Goal: Task Accomplishment & Management: Manage account settings

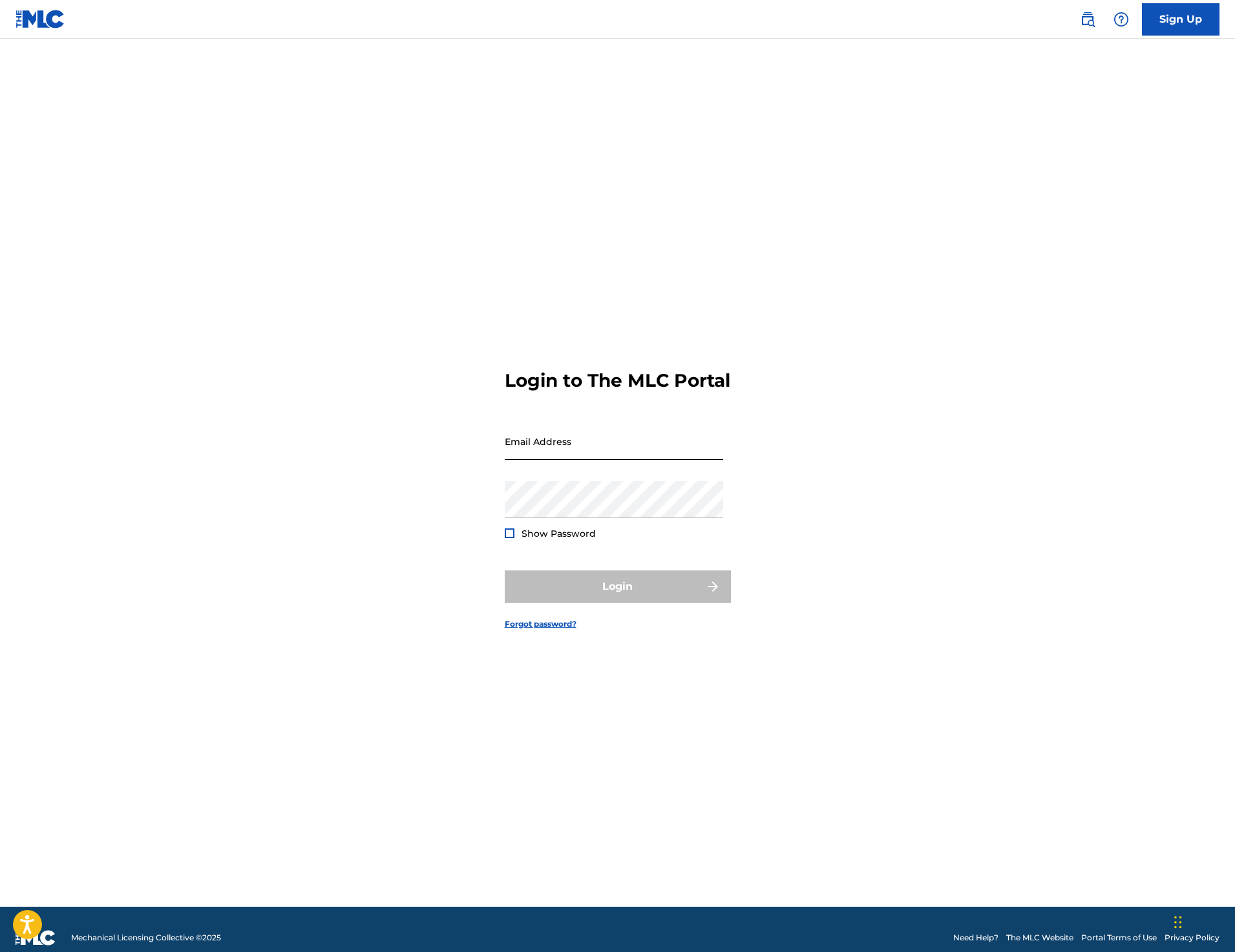
click at [569, 460] on input "Email Address" at bounding box center [614, 441] width 219 height 37
type input "[EMAIL_ADDRESS][DOMAIN_NAME]"
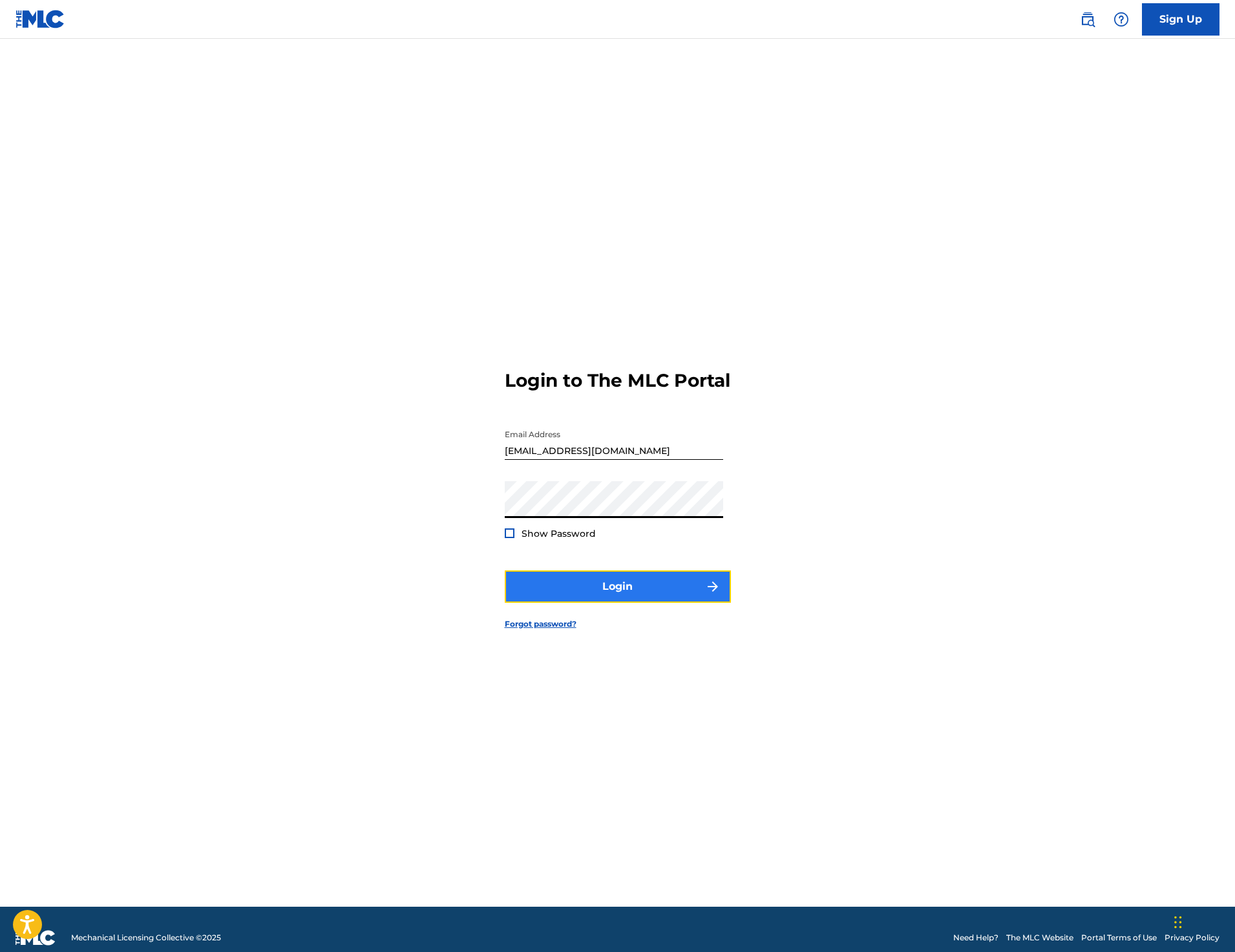
click at [635, 586] on button "Login" at bounding box center [618, 586] width 226 height 33
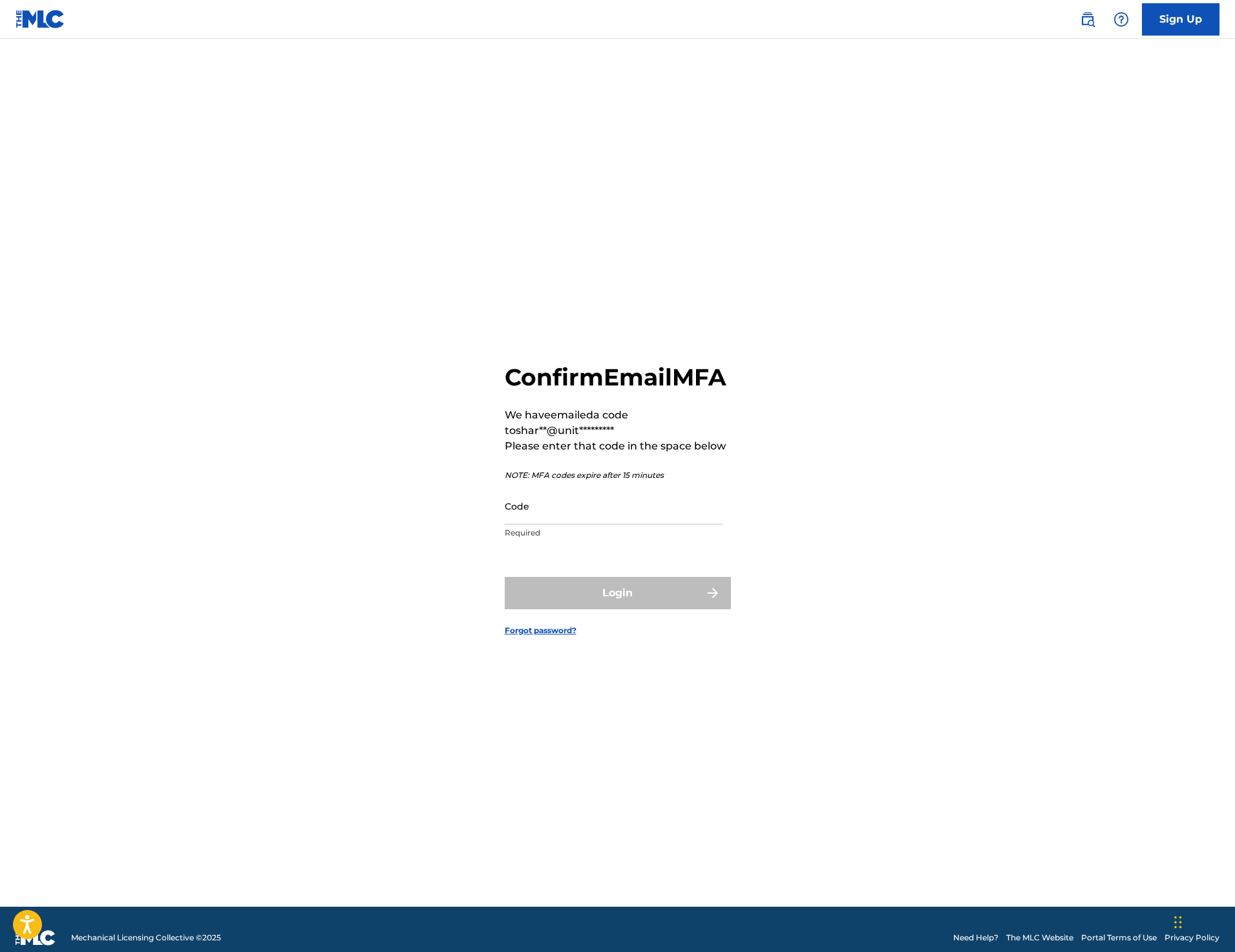
click at [560, 538] on p "Required" at bounding box center [614, 533] width 219 height 12
click at [575, 524] on input "Code" at bounding box center [614, 506] width 219 height 37
paste input "025674"
type input "025674"
click at [706, 481] on p "NOTE: MFA codes expire after 15 minutes" at bounding box center [618, 475] width 226 height 12
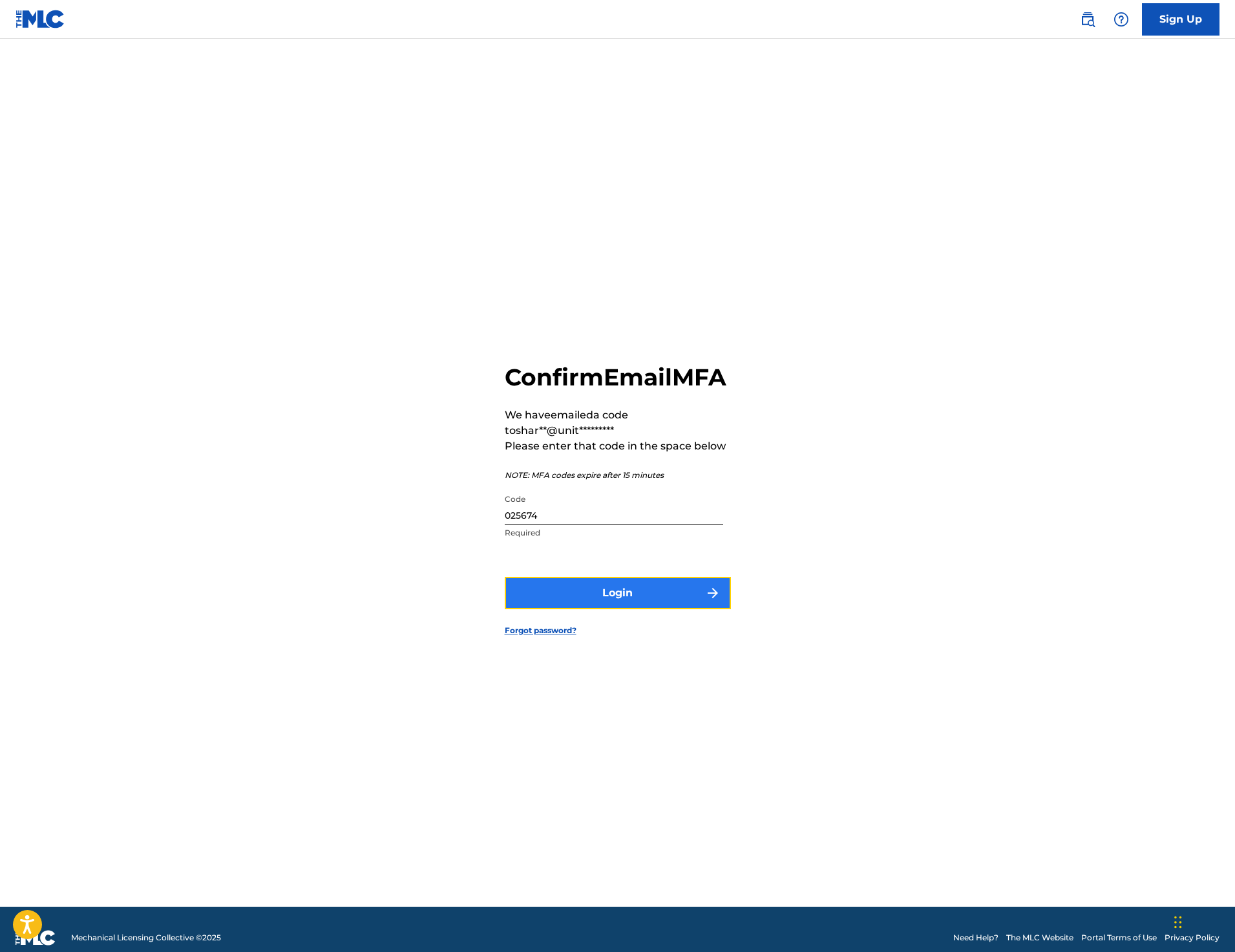
click at [664, 599] on button "Login" at bounding box center [618, 593] width 226 height 33
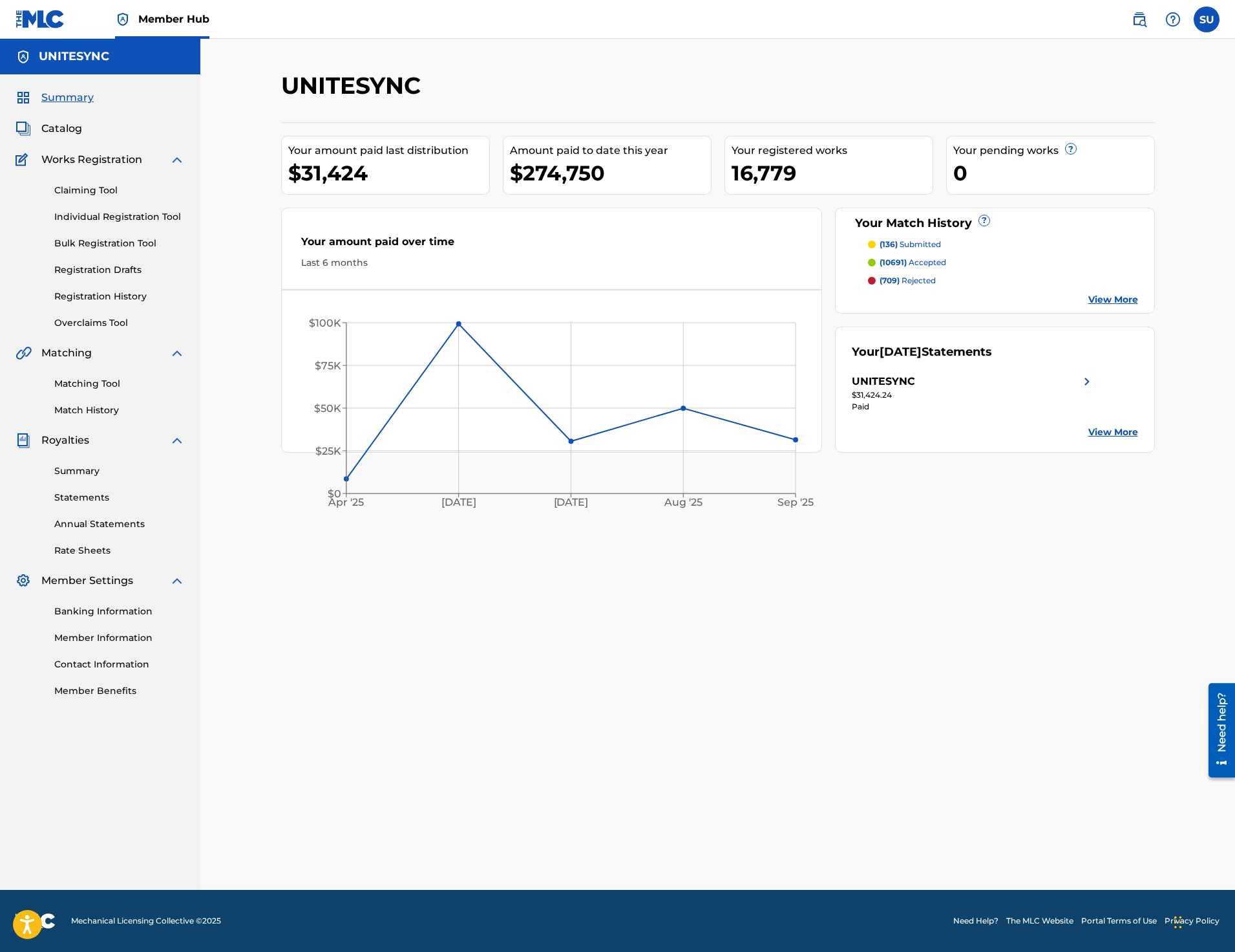
click at [1073, 539] on div "UNITESYNC Your amount paid last distribution $31,424 Amount paid to date this y…" at bounding box center [718, 480] width 905 height 819
click at [690, 785] on div "UNITESYNC Your amount paid last distribution $31,424 Amount paid to date this y…" at bounding box center [718, 480] width 905 height 819
click at [105, 413] on link "Match History" at bounding box center [119, 410] width 130 height 13
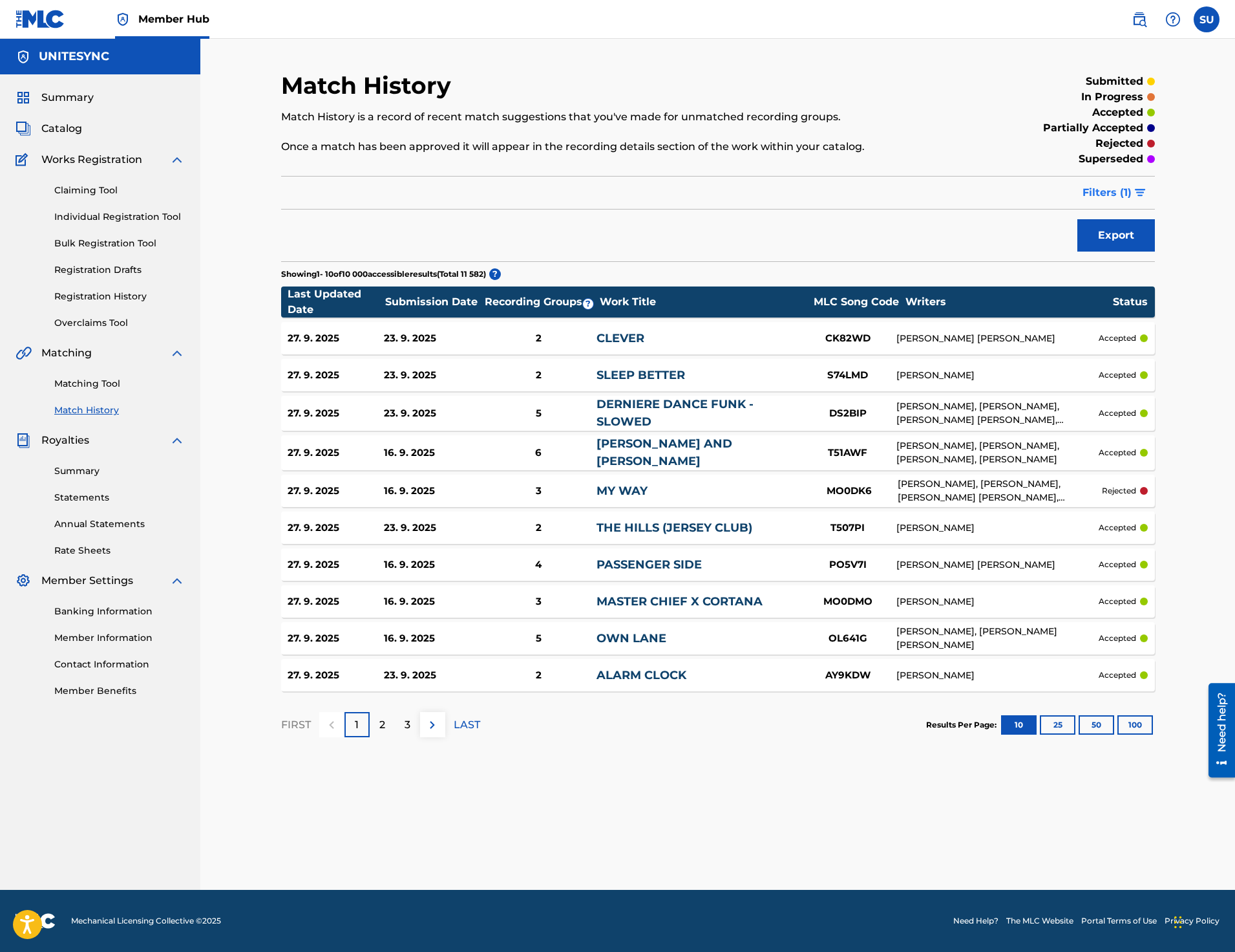
click at [1128, 194] on span "Filters ( 1 )" at bounding box center [1107, 192] width 49 height 16
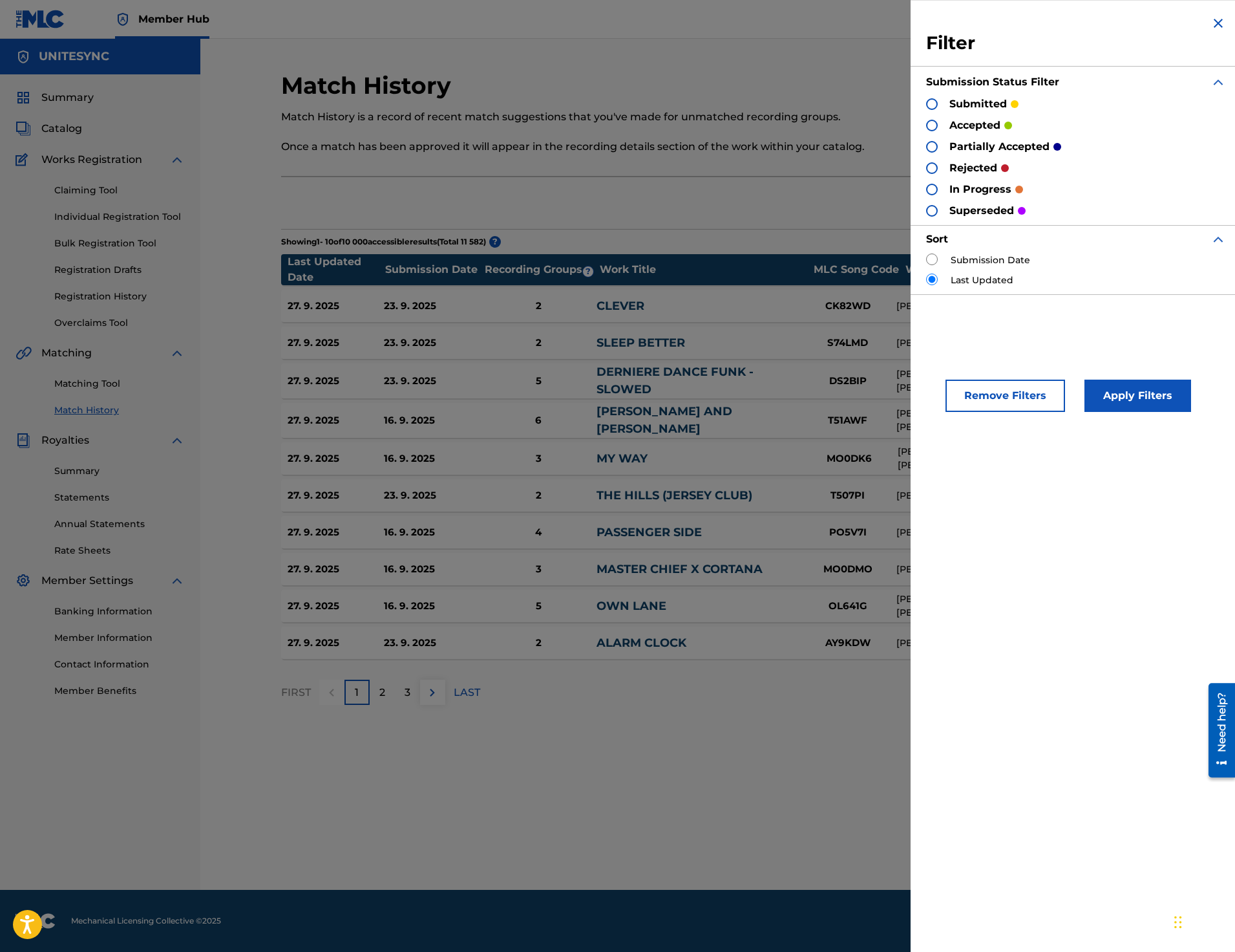
click at [992, 262] on label "Submission Date" at bounding box center [990, 260] width 79 height 13
click at [941, 258] on div "Submission Date" at bounding box center [1076, 260] width 300 height 13
click at [941, 260] on div "Submission Date" at bounding box center [1076, 260] width 300 height 13
click at [936, 260] on input "radio" at bounding box center [933, 260] width 12 height 12
radio input "true"
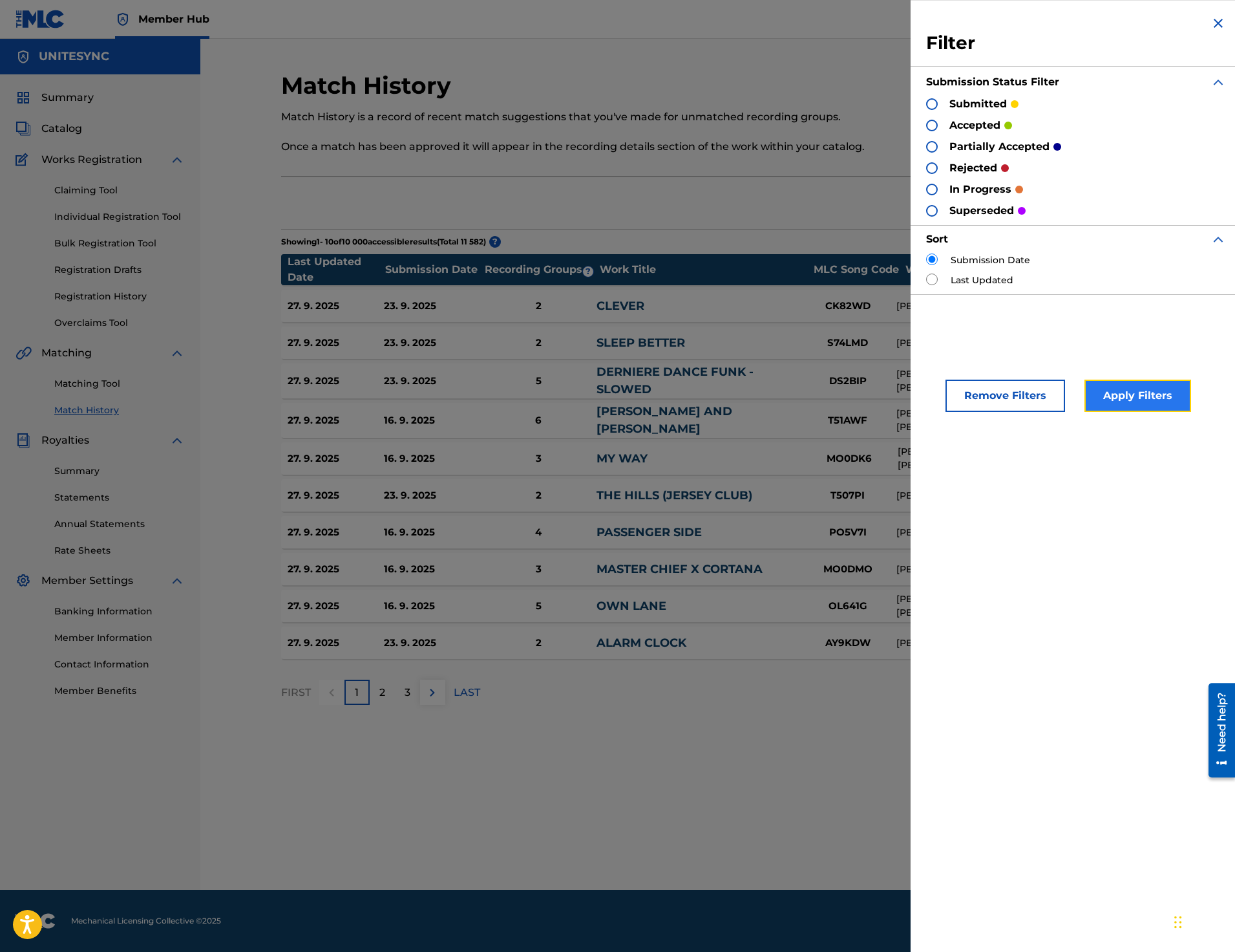
click at [1159, 408] on button "Apply Filters" at bounding box center [1138, 396] width 107 height 33
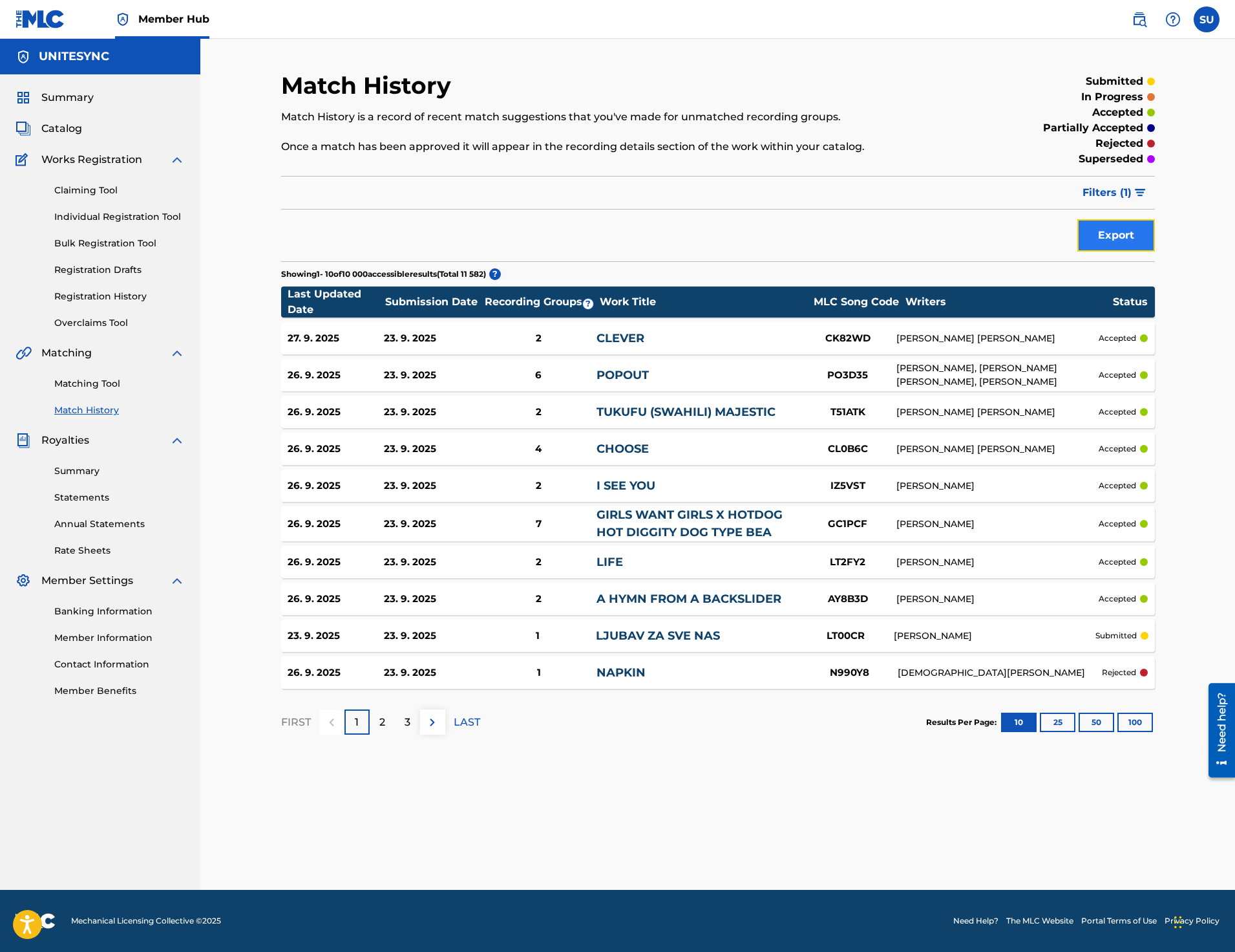
click at [1122, 233] on button "Export" at bounding box center [1116, 236] width 78 height 33
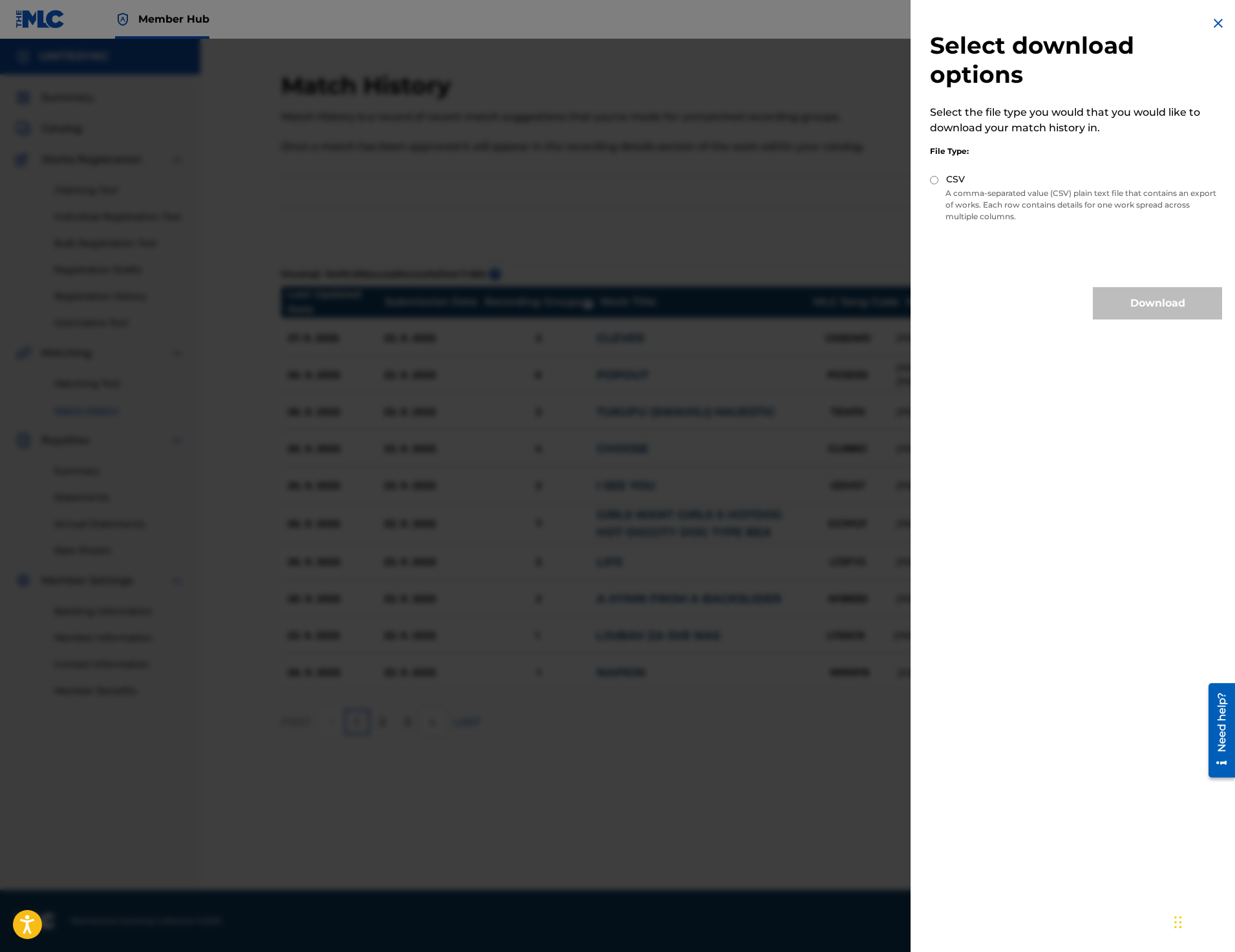
click at [941, 176] on div "CSV" at bounding box center [1076, 180] width 292 height 15
click at [930, 182] on input "CSV" at bounding box center [934, 179] width 8 height 8
radio input "true"
click at [1145, 300] on button "Download" at bounding box center [1157, 303] width 129 height 33
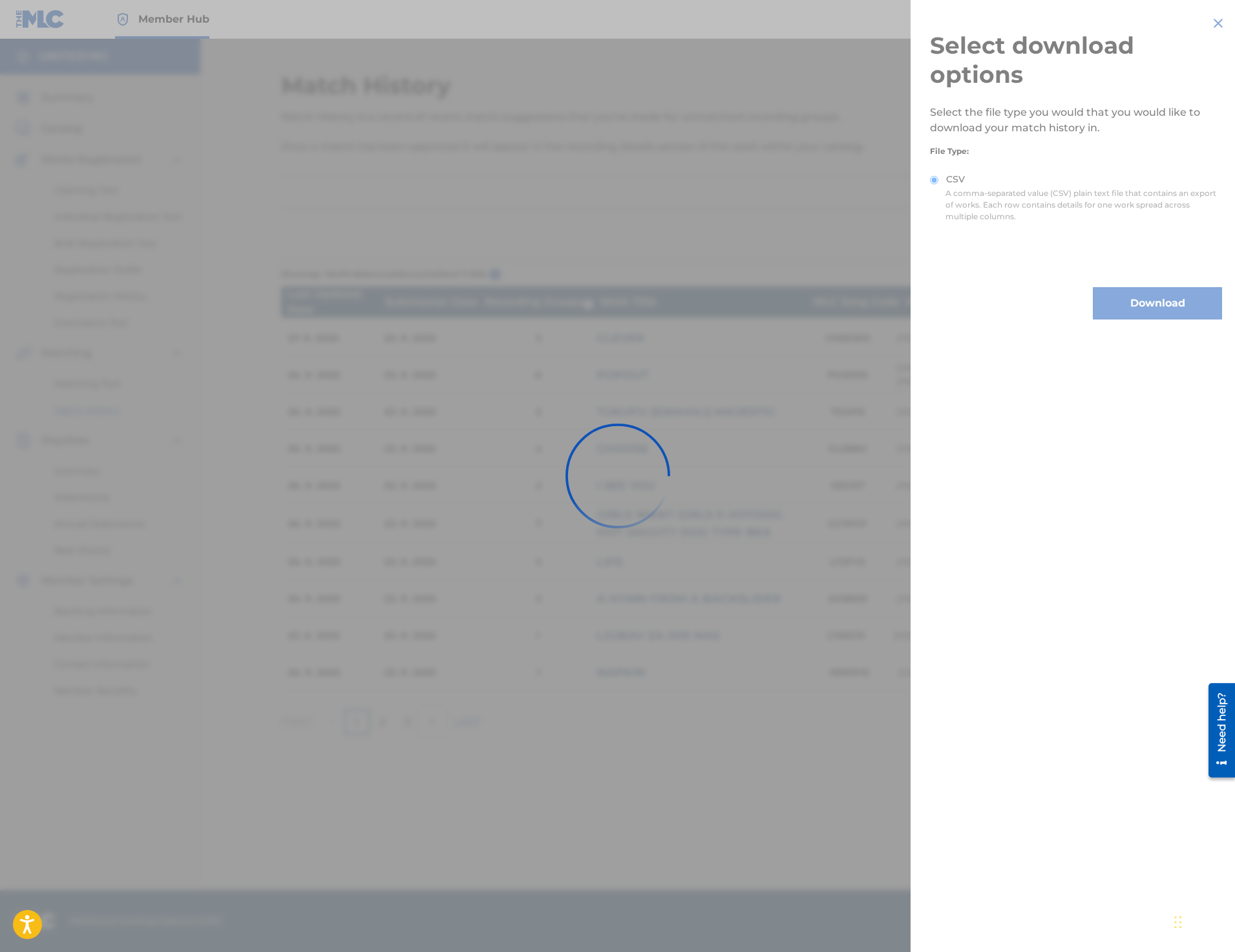
click at [645, 190] on div at bounding box center [618, 476] width 1235 height 952
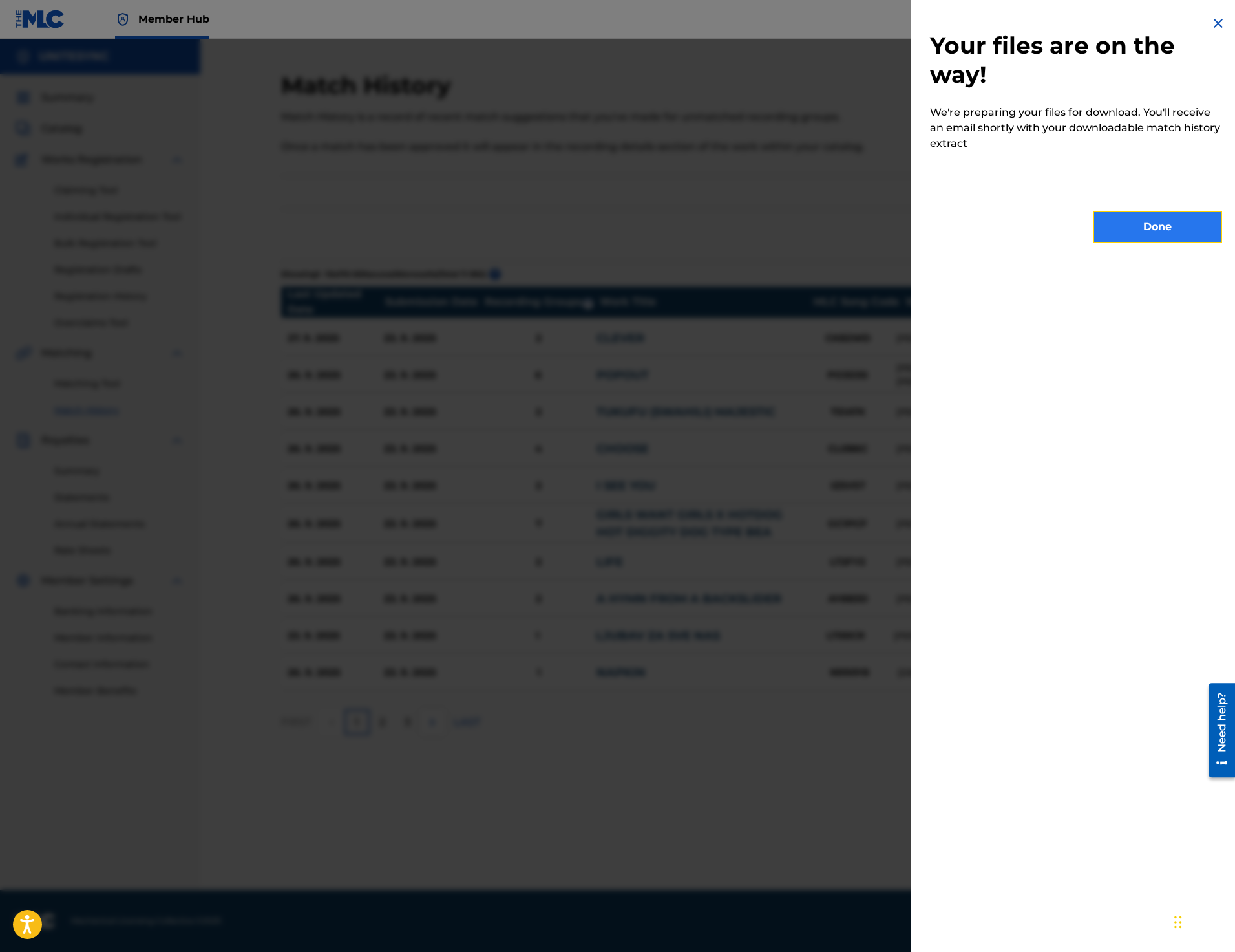
click at [1136, 242] on button "Done" at bounding box center [1157, 227] width 129 height 33
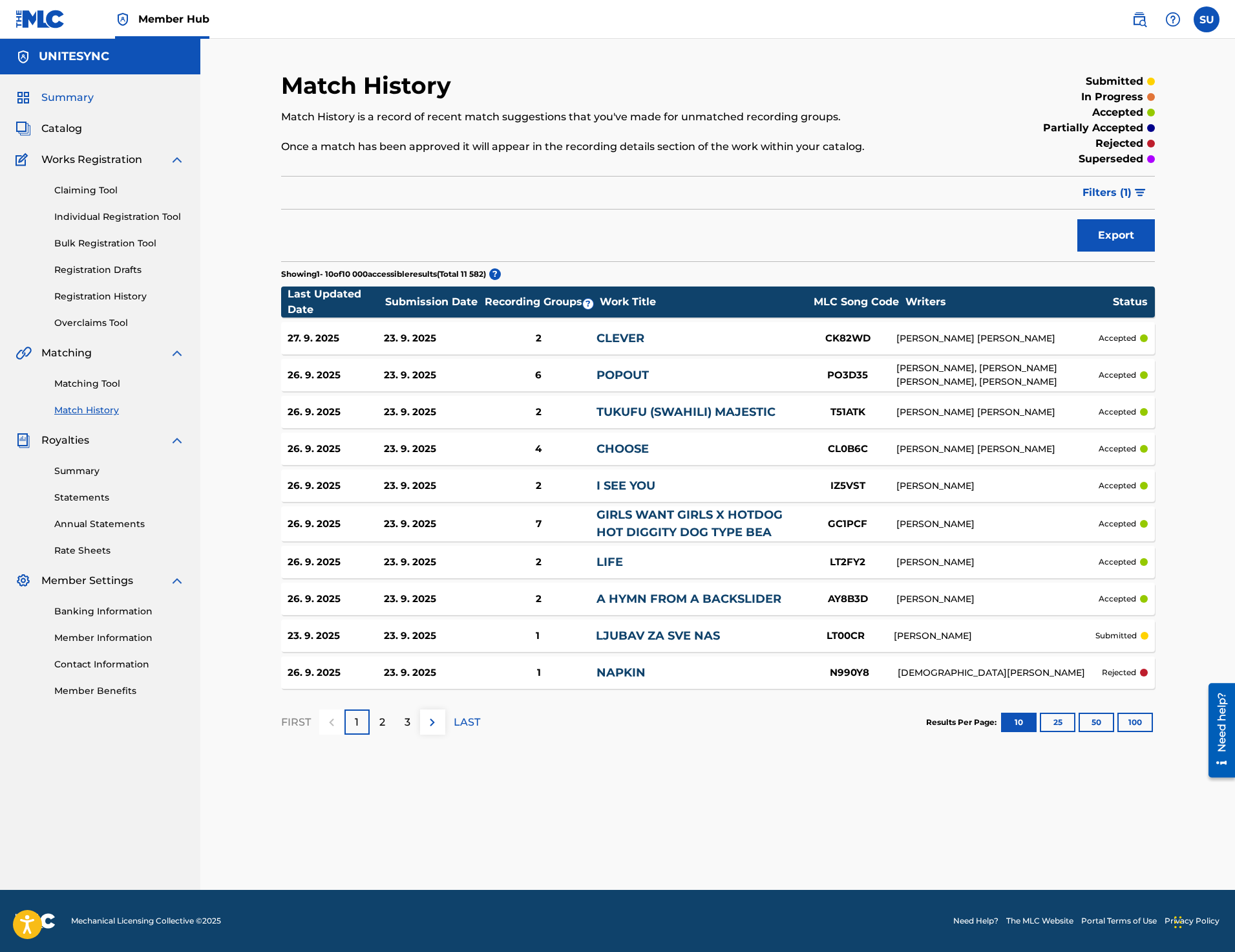
click at [75, 100] on span "Summary" at bounding box center [67, 97] width 53 height 16
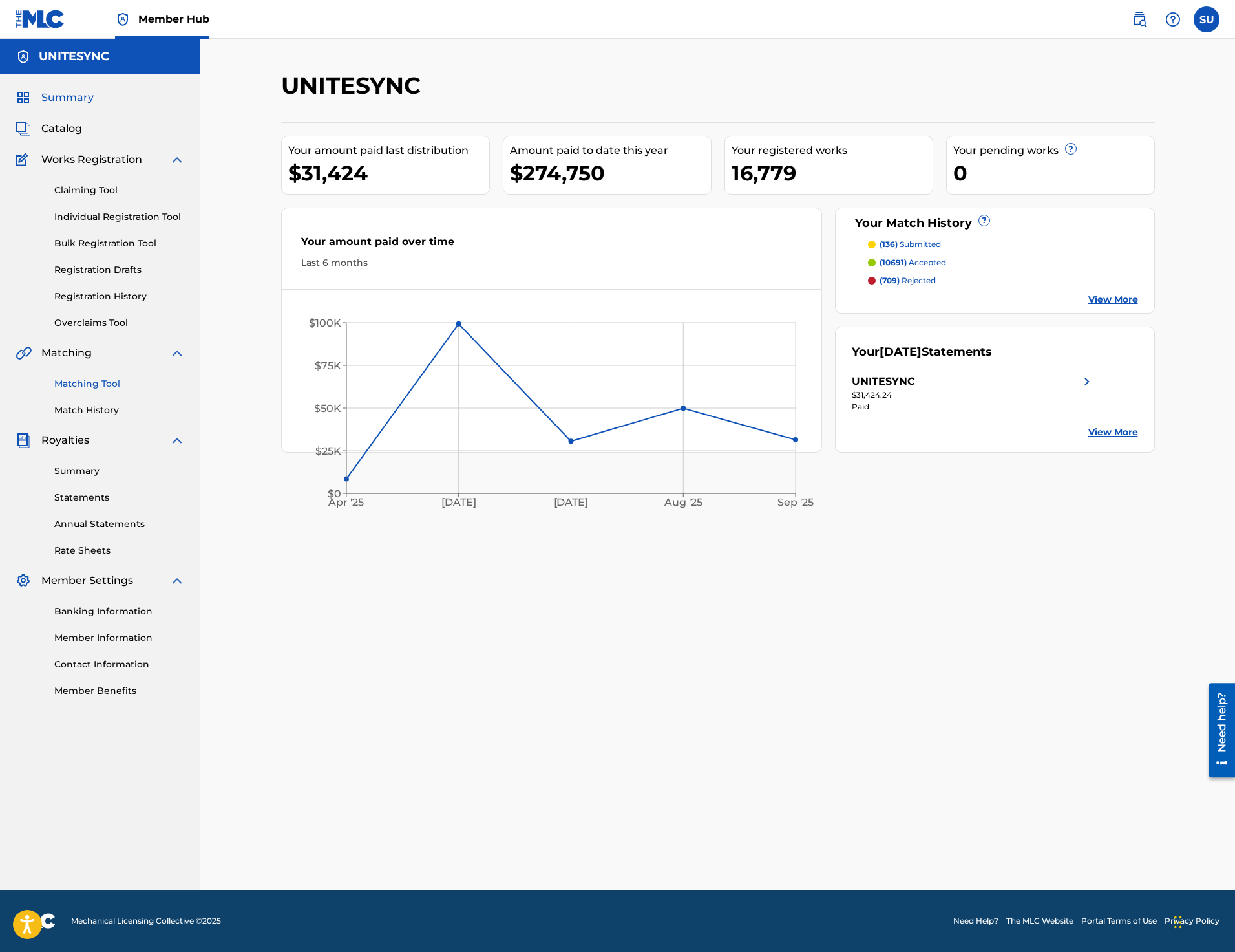
click at [98, 387] on link "Matching Tool" at bounding box center [119, 383] width 130 height 13
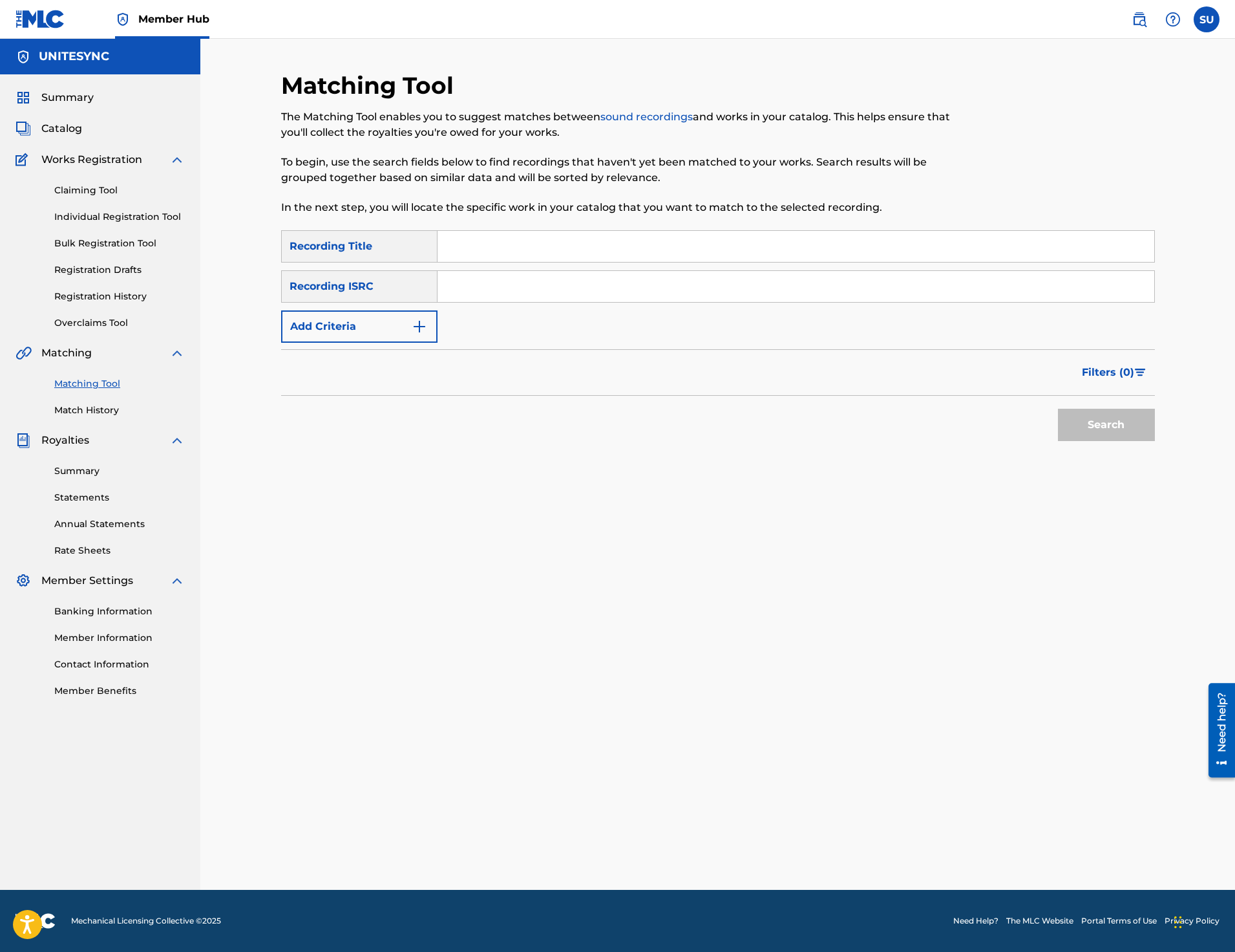
click at [534, 294] on input "Search Form" at bounding box center [795, 286] width 717 height 31
click at [526, 300] on input "Search Form" at bounding box center [795, 286] width 717 height 31
type input "QZN882270148"
click at [1089, 411] on button "Search" at bounding box center [1106, 425] width 97 height 33
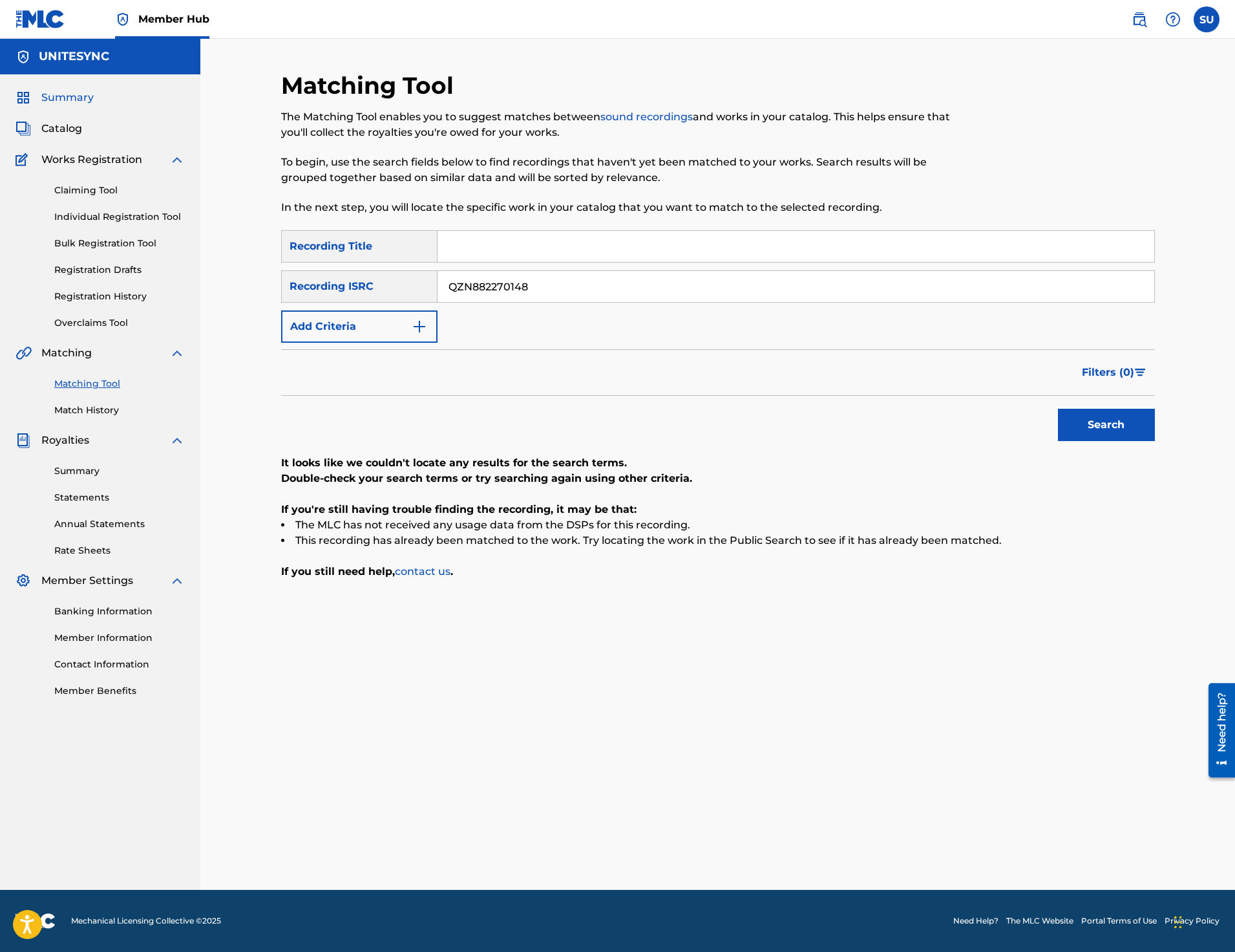
click at [81, 97] on span "Summary" at bounding box center [67, 97] width 53 height 16
